Goal: Information Seeking & Learning: Learn about a topic

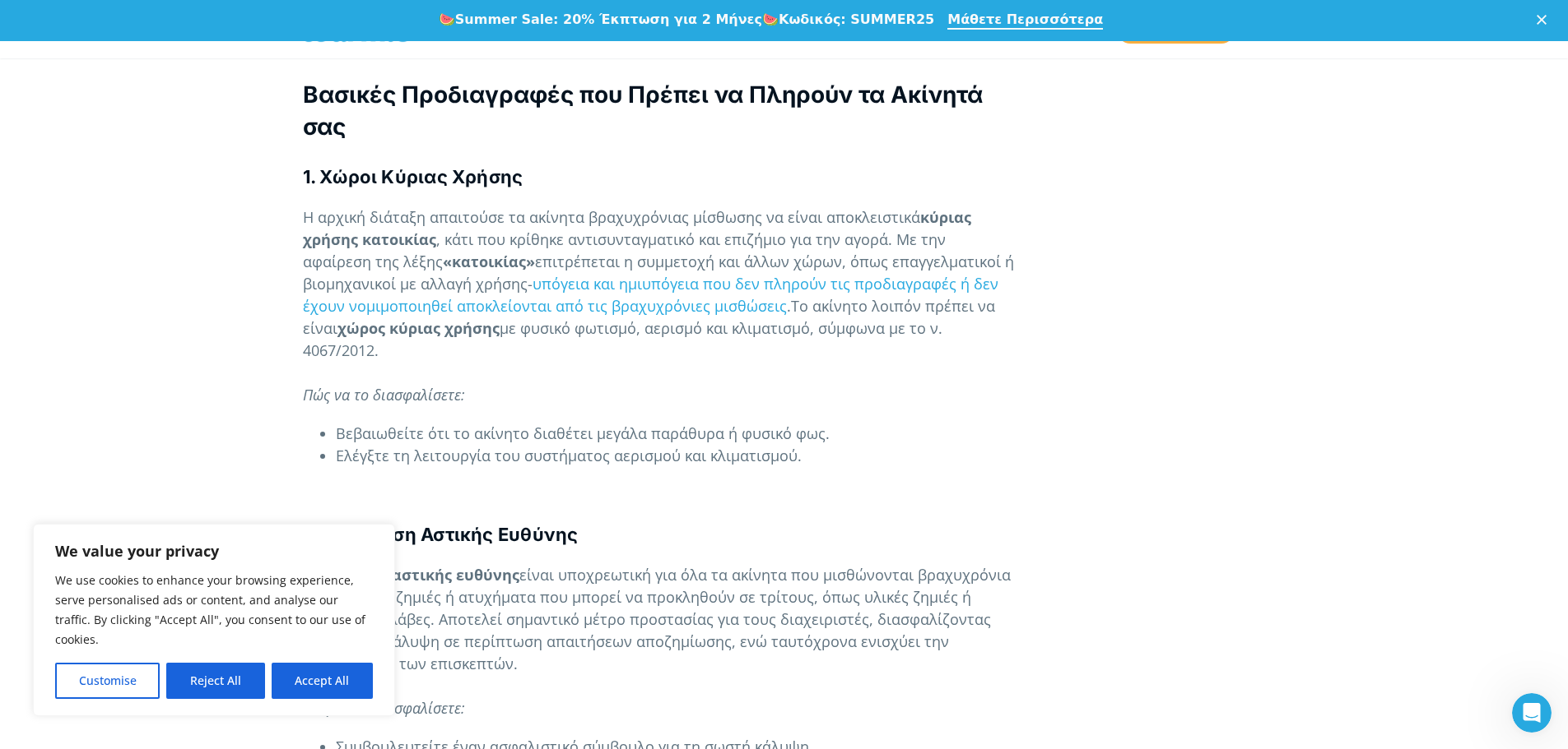
scroll to position [1191, 0]
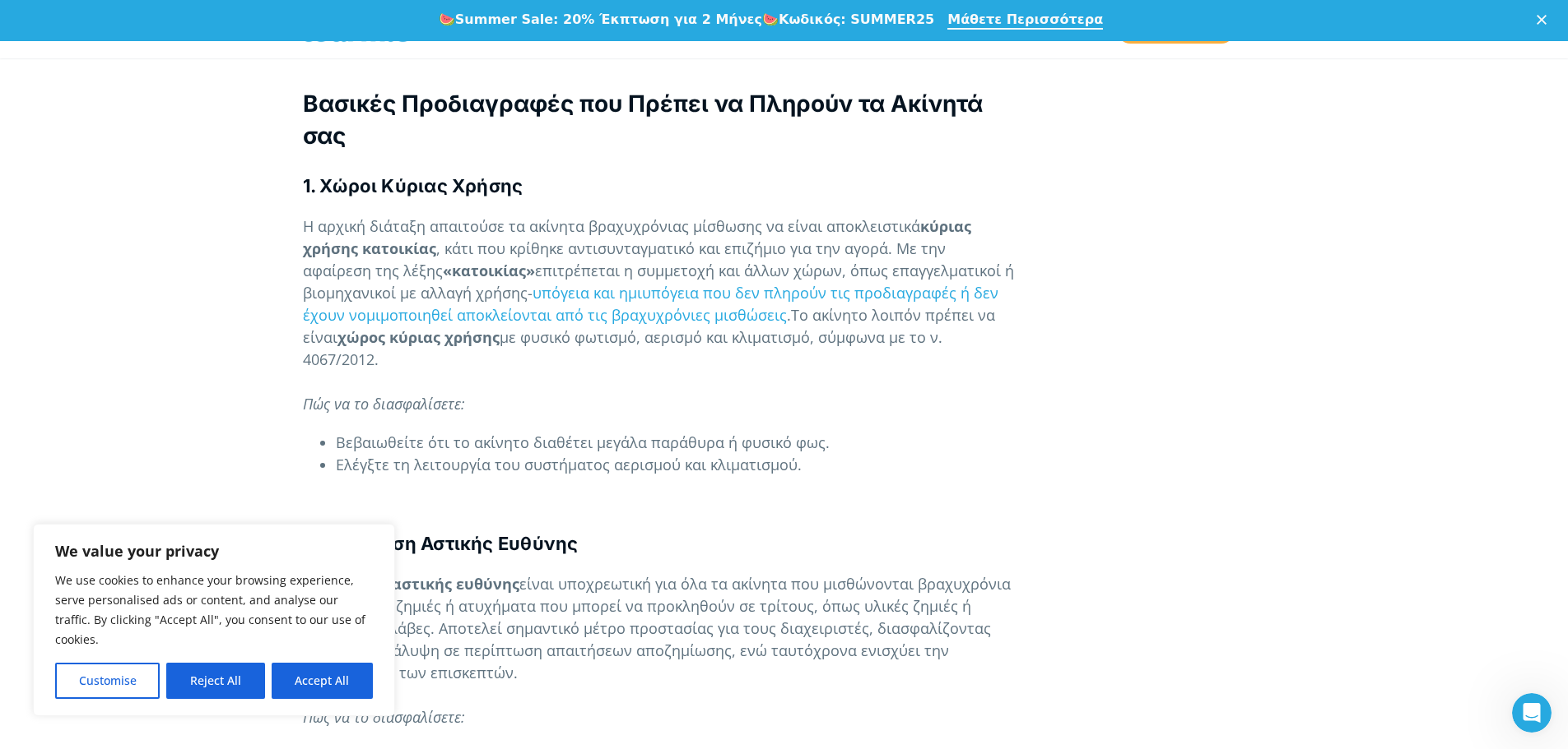
click at [368, 216] on span "Η αρχική διάταξη απαιτούσε τα ακίνητα βραχυχρόνιας μίσθωσης να είναι αποκλειστι…" at bounding box center [611, 226] width 617 height 20
click at [354, 681] on button "Accept All" at bounding box center [322, 681] width 102 height 37
checkbox input "true"
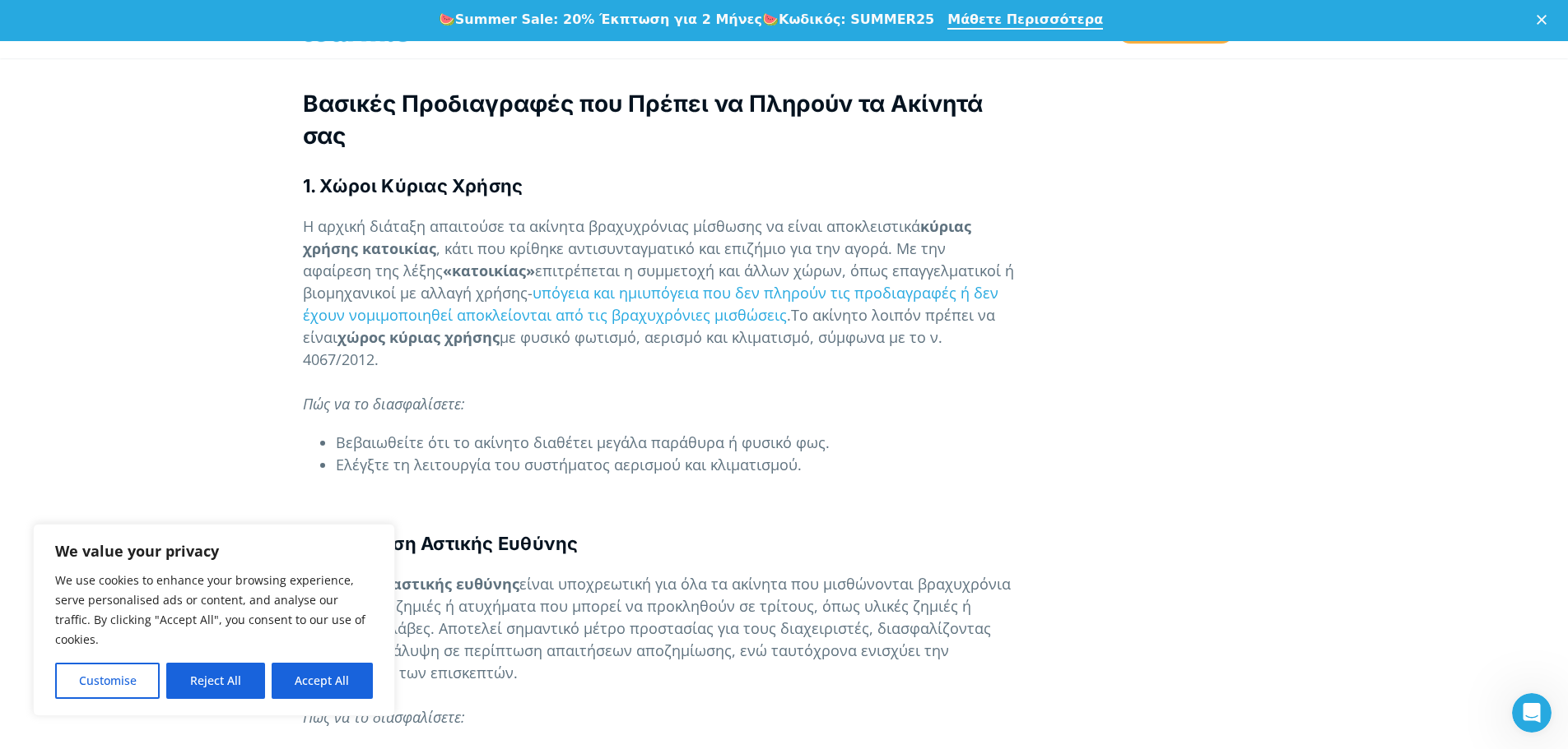
checkbox input "true"
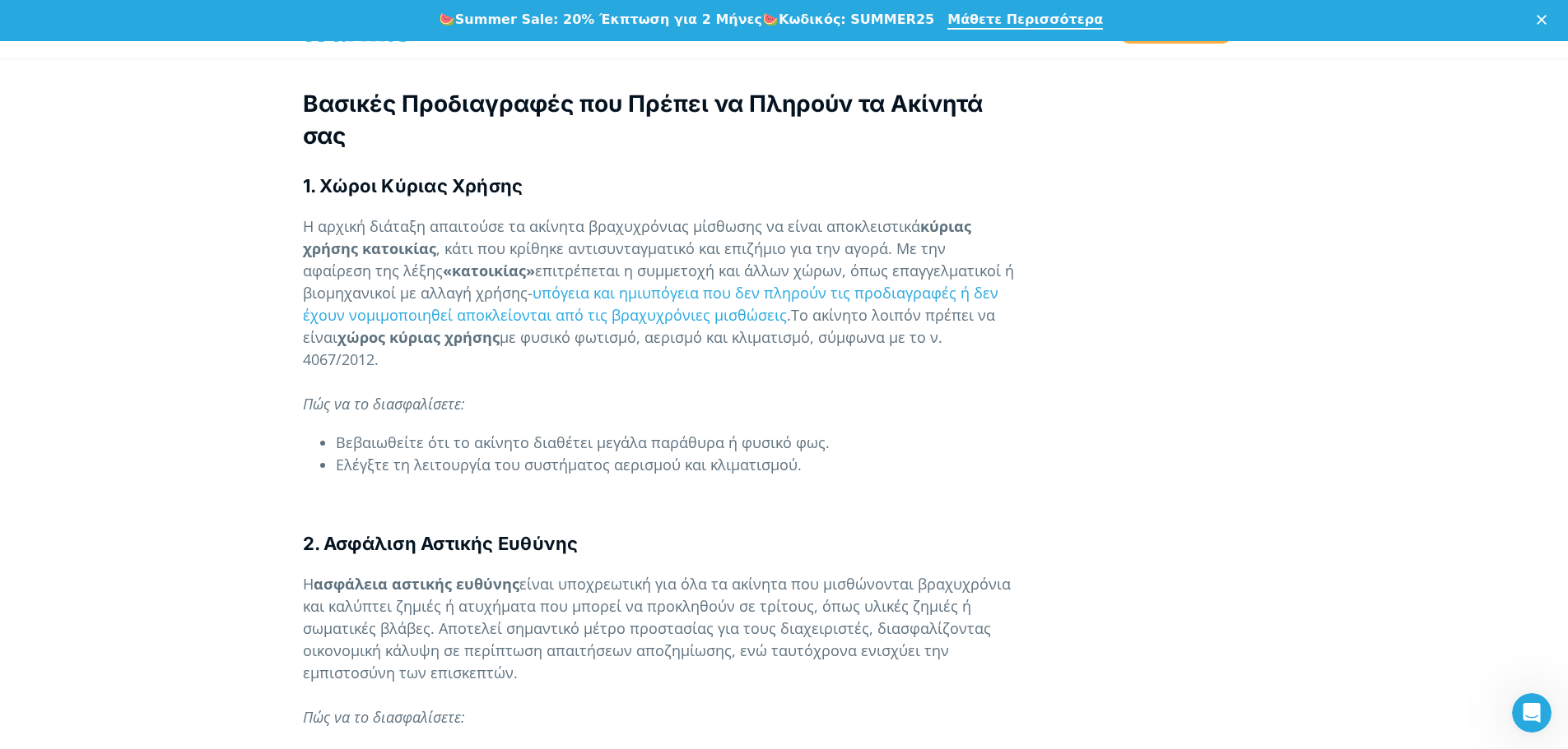
scroll to position [0, 0]
click at [325, 216] on span "Η αρχική διάταξη απαιτούσε τα ακίνητα βραχυχρόνιας μίσθωσης να είναι αποκλειστι…" at bounding box center [611, 226] width 617 height 20
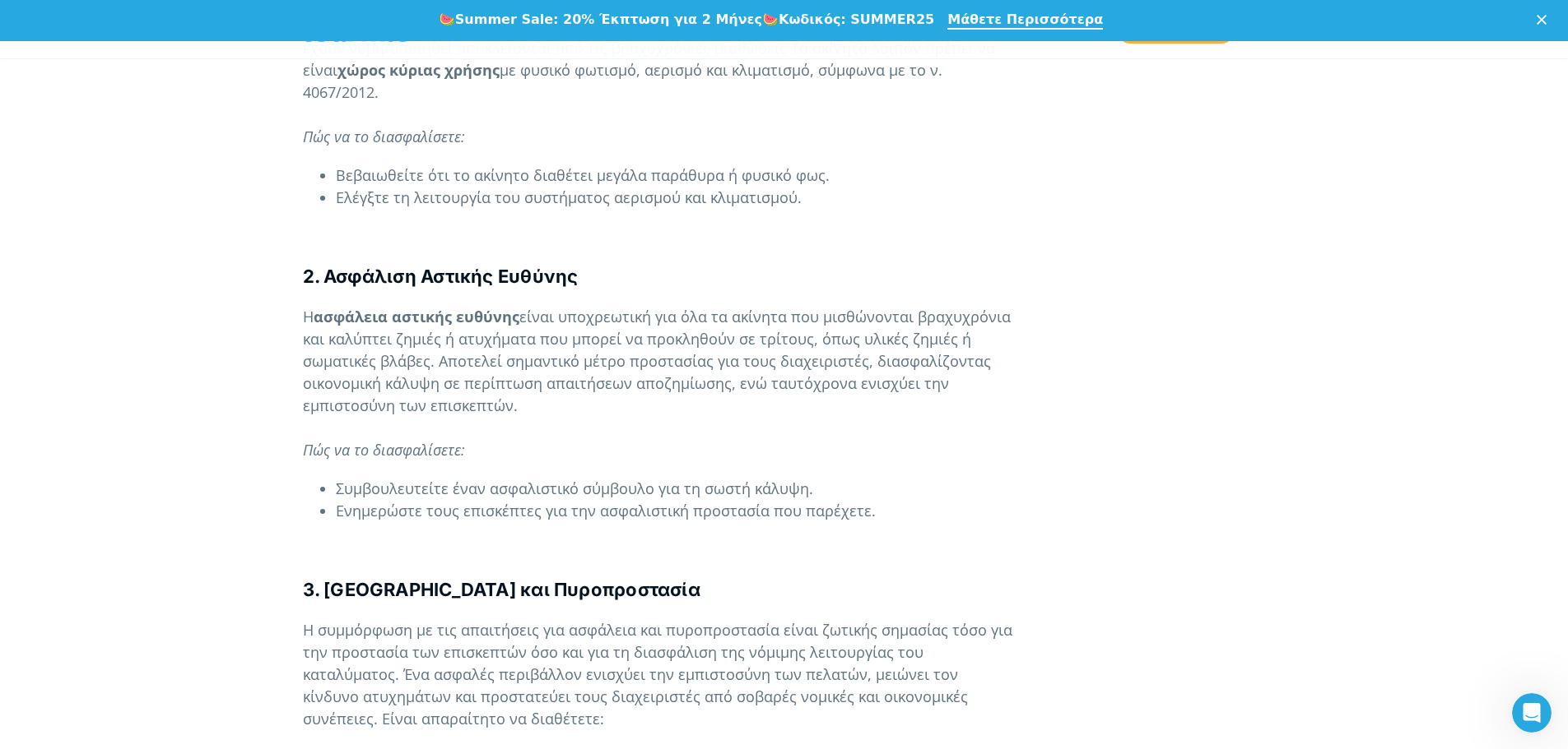
scroll to position [1459, 0]
drag, startPoint x: 431, startPoint y: 264, endPoint x: 486, endPoint y: 270, distance: 55.3
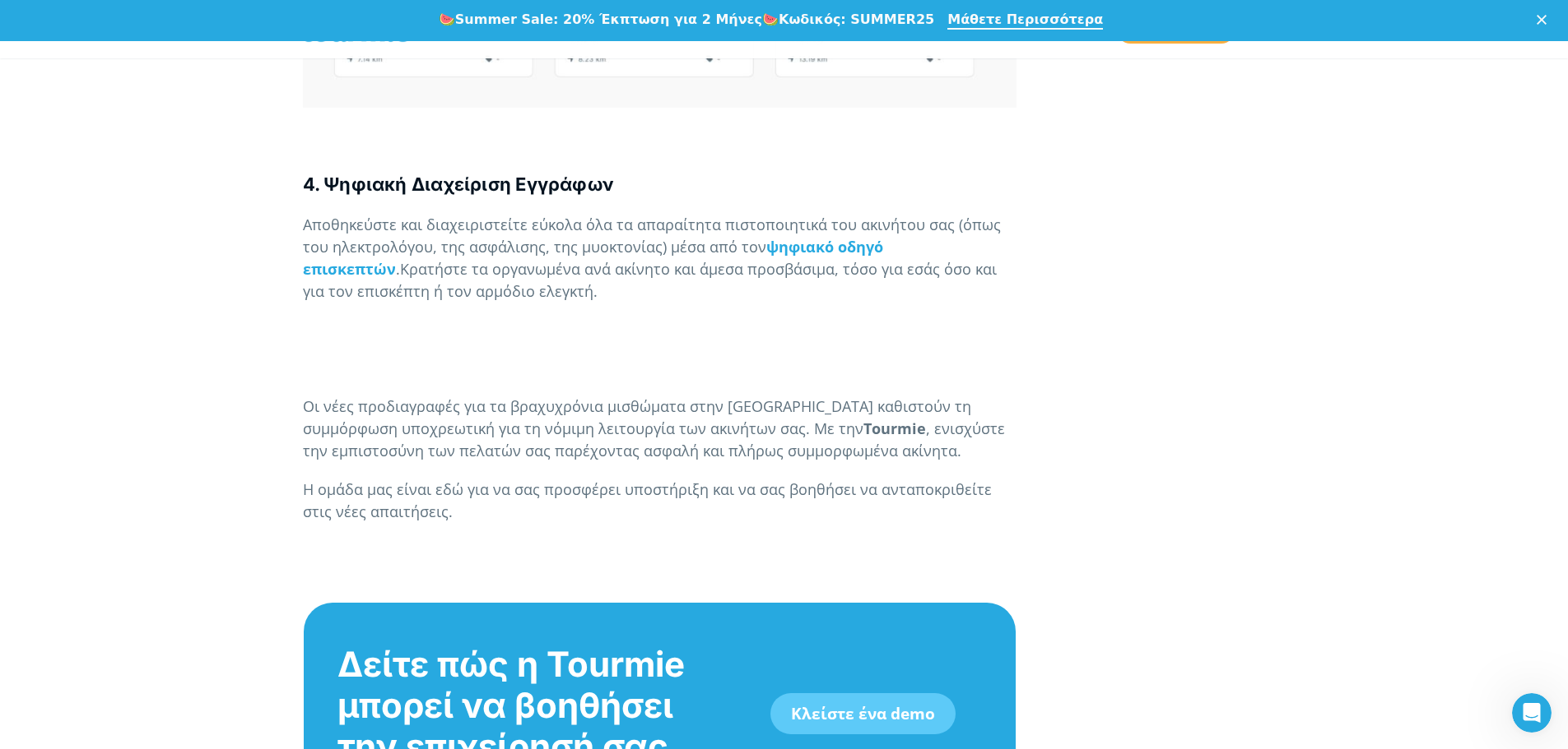
scroll to position [4615, 0]
